Goal: Task Accomplishment & Management: Complete application form

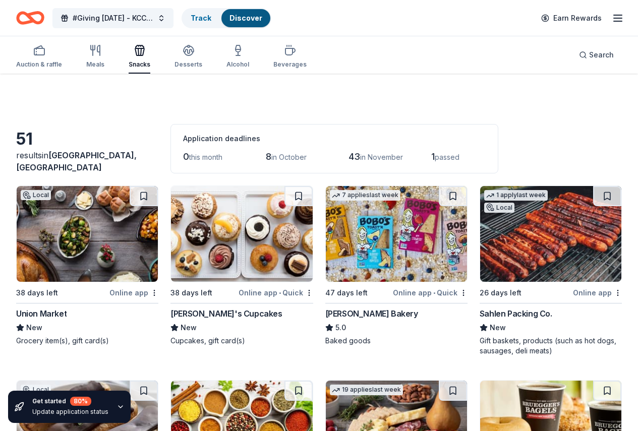
scroll to position [1236, 0]
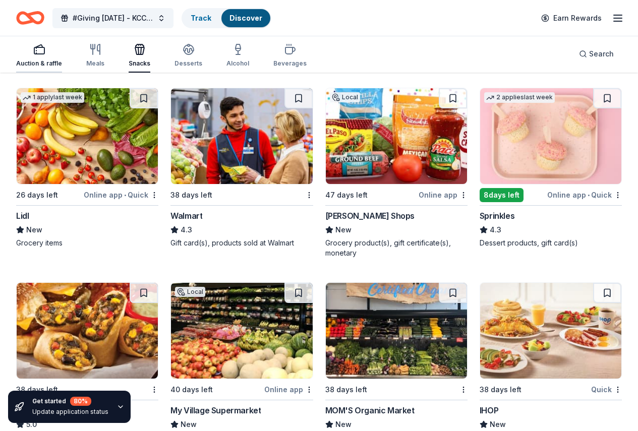
click at [45, 52] on icon "button" at bounding box center [39, 49] width 12 height 12
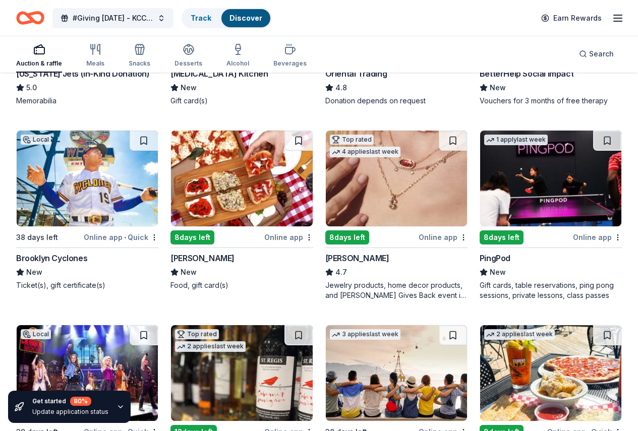
scroll to position [241, 0]
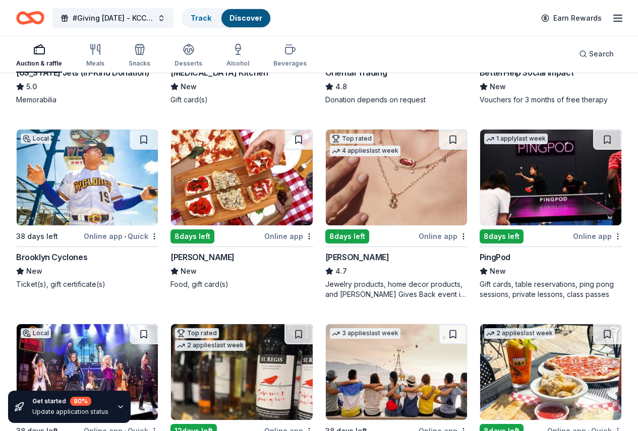
click at [326, 223] on img at bounding box center [396, 178] width 141 height 96
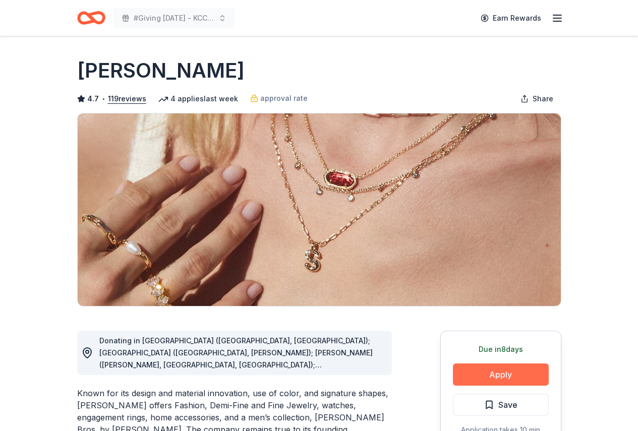
click at [490, 374] on button "Apply" at bounding box center [501, 375] width 96 height 22
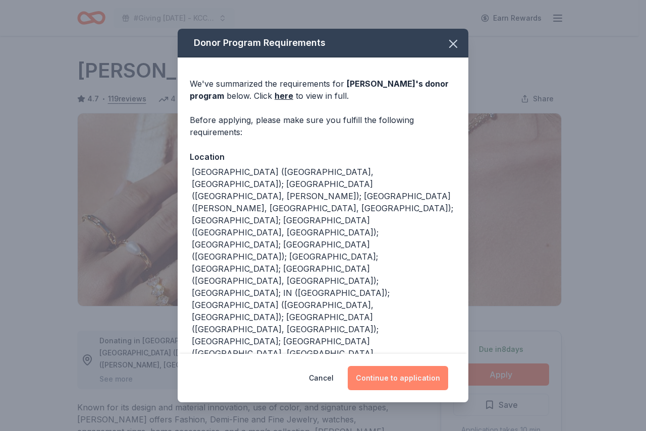
click at [398, 377] on button "Continue to application" at bounding box center [398, 378] width 100 height 24
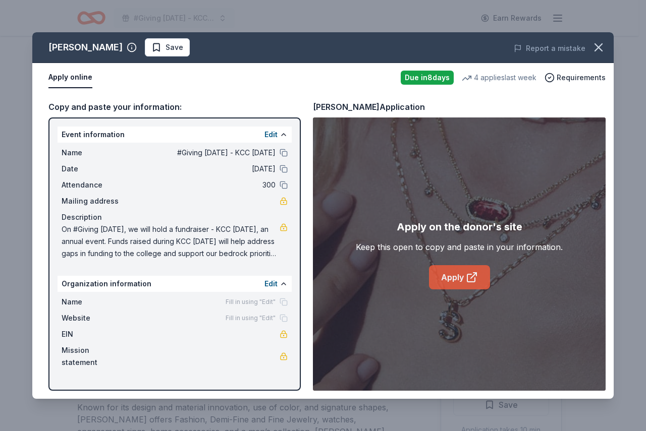
click at [446, 279] on link "Apply" at bounding box center [459, 277] width 61 height 24
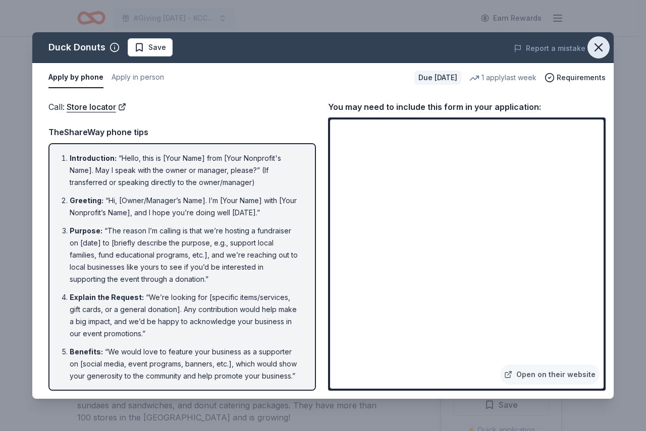
click at [599, 44] on icon "button" at bounding box center [598, 47] width 14 height 14
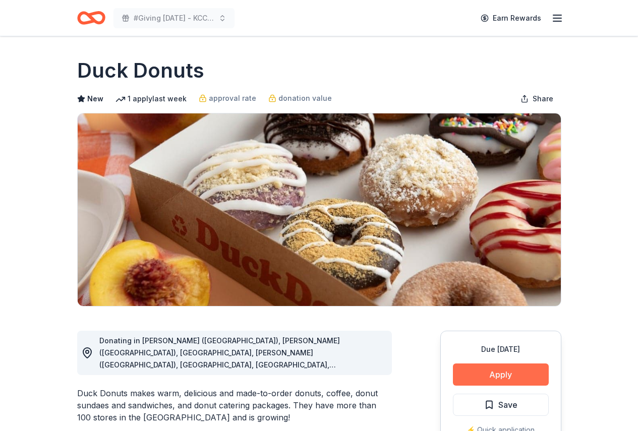
click at [506, 380] on button "Apply" at bounding box center [501, 375] width 96 height 22
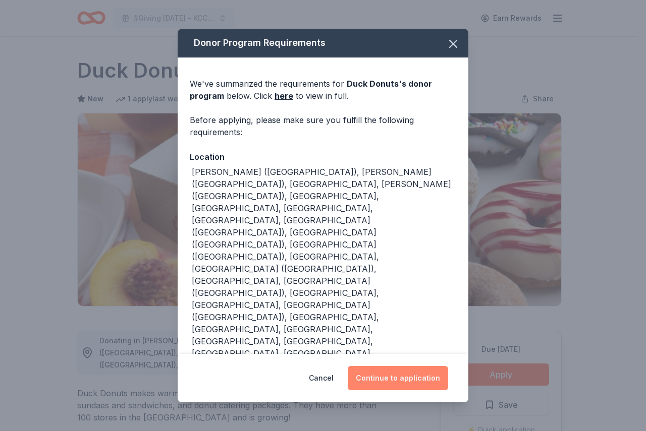
click at [402, 366] on button "Continue to application" at bounding box center [398, 378] width 100 height 24
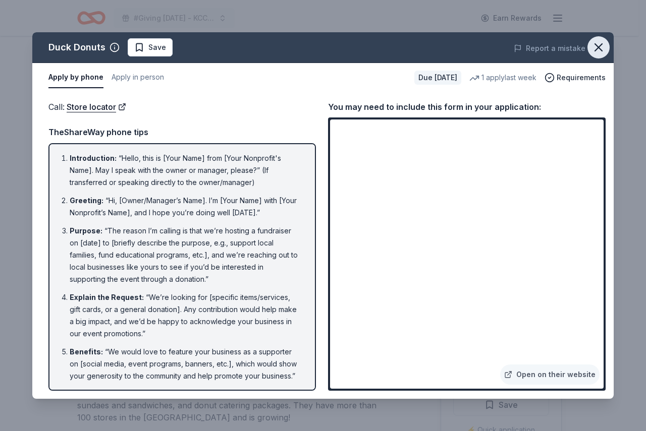
click at [597, 44] on icon "button" at bounding box center [598, 47] width 14 height 14
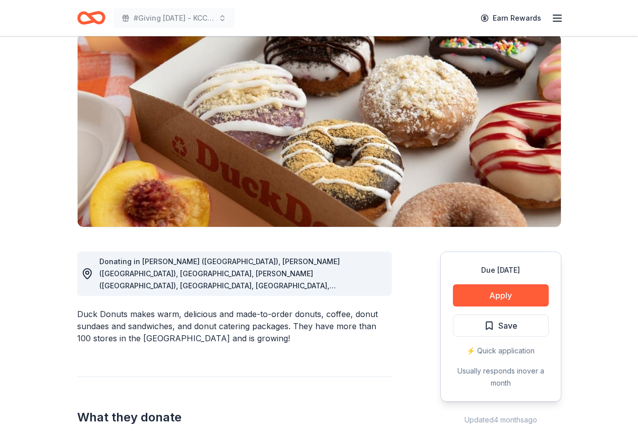
scroll to position [93, 0]
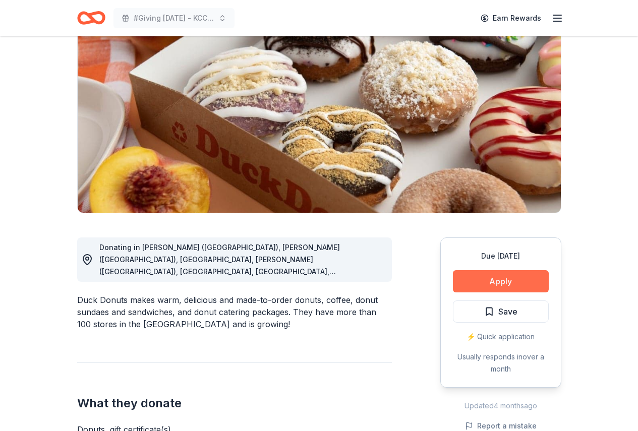
click at [495, 281] on button "Apply" at bounding box center [501, 281] width 96 height 22
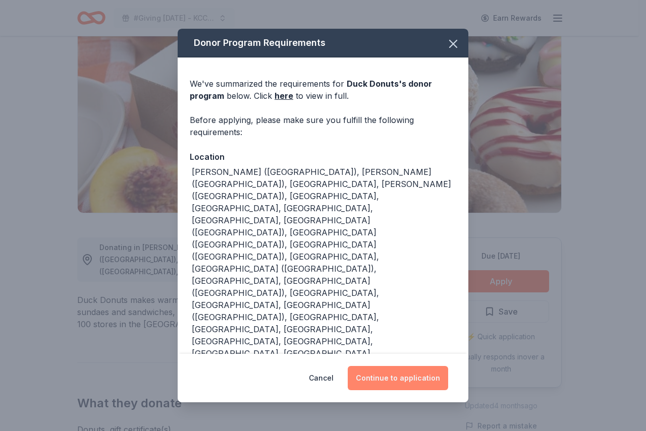
click at [387, 366] on button "Continue to application" at bounding box center [398, 378] width 100 height 24
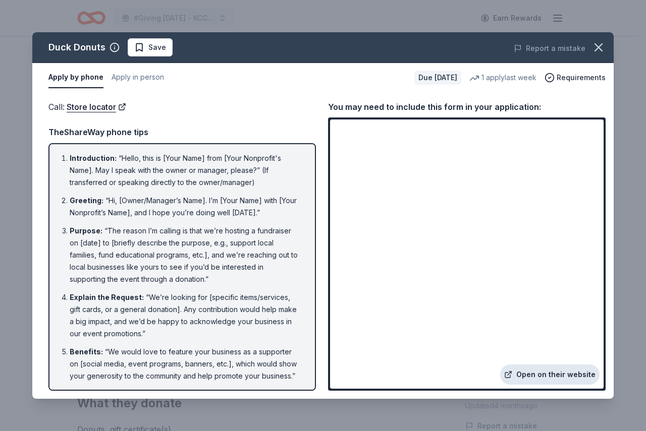
click at [540, 372] on link "Open on their website" at bounding box center [549, 375] width 99 height 20
click at [599, 44] on icon "button" at bounding box center [598, 47] width 14 height 14
